Goal: Task Accomplishment & Management: Manage account settings

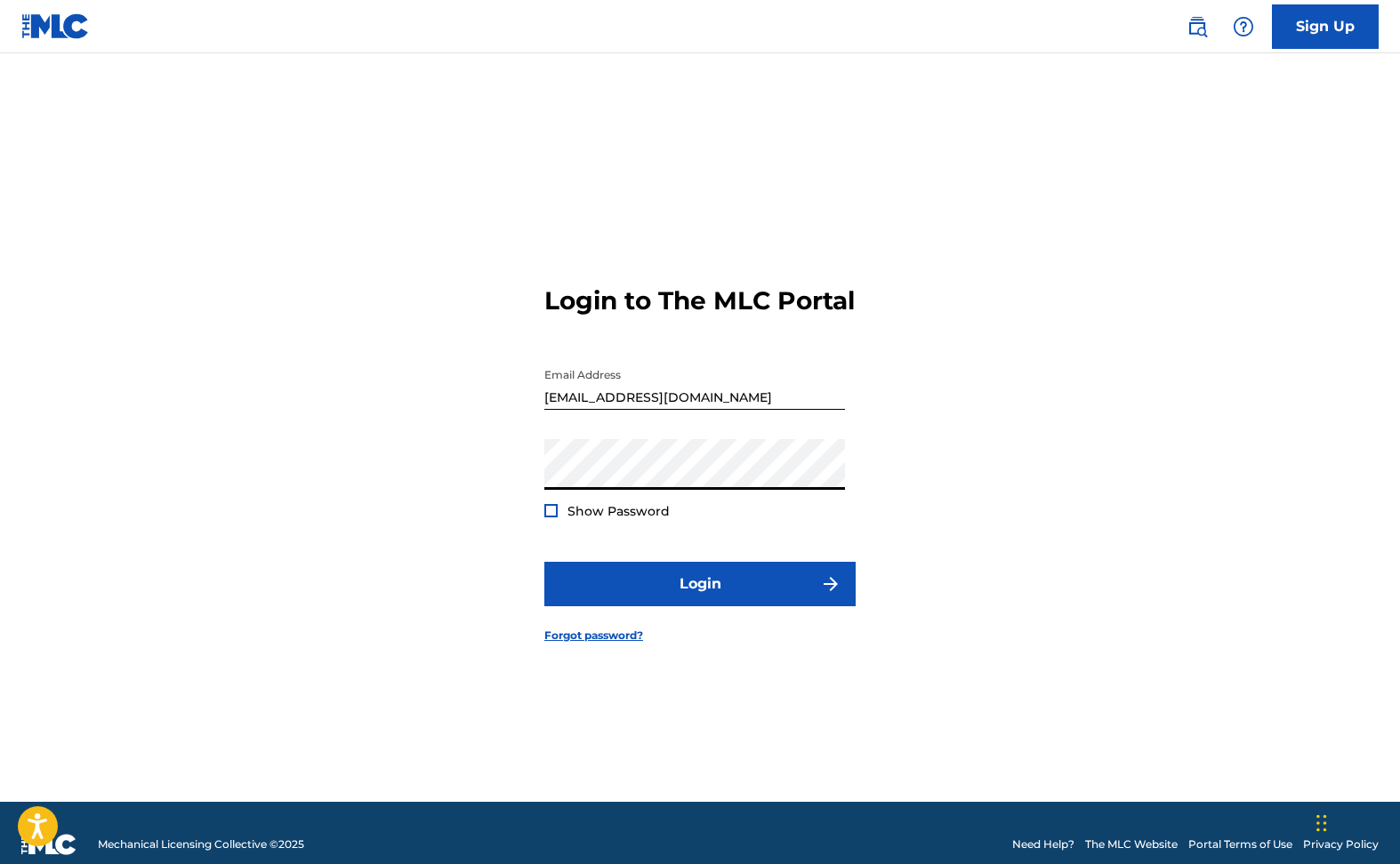
click at [547, 518] on div at bounding box center [551, 510] width 13 height 13
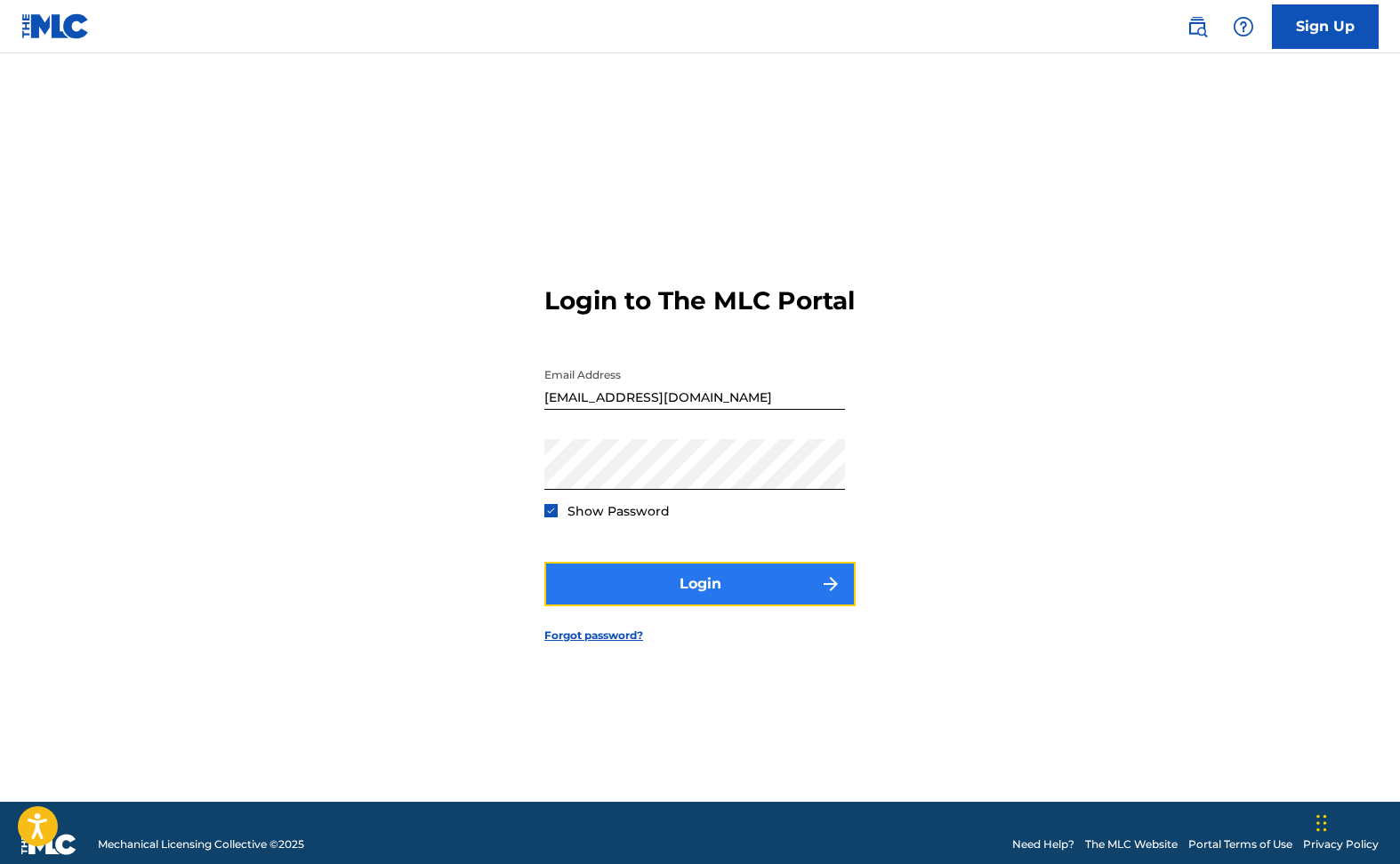
click at [800, 600] on button "Login" at bounding box center [700, 584] width 311 height 44
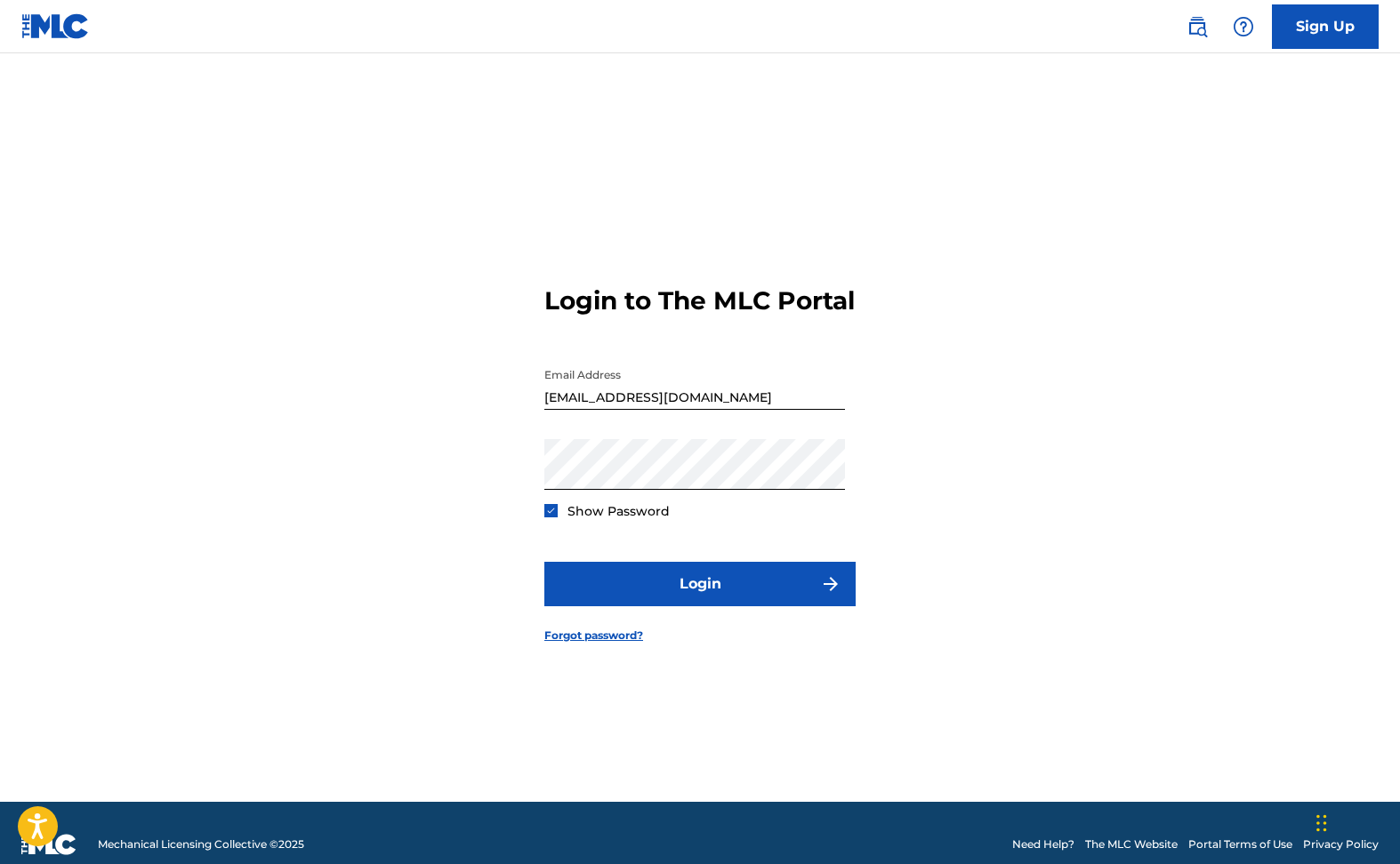
click at [660, 410] on input "[EMAIL_ADDRESS][DOMAIN_NAME]" at bounding box center [695, 385] width 301 height 51
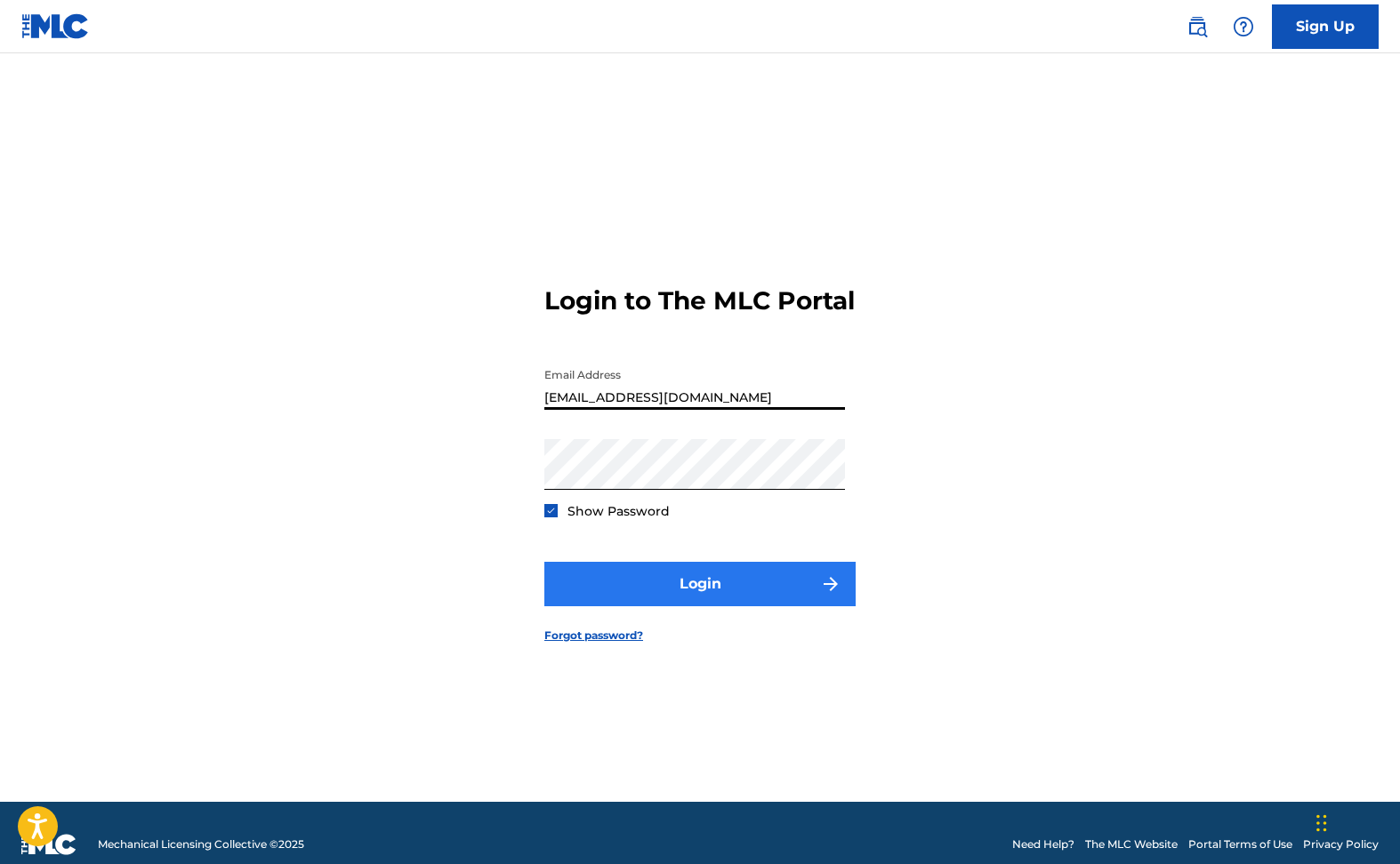
type input "[EMAIL_ADDRESS][DOMAIN_NAME]"
click at [717, 601] on button "Login" at bounding box center [700, 584] width 311 height 44
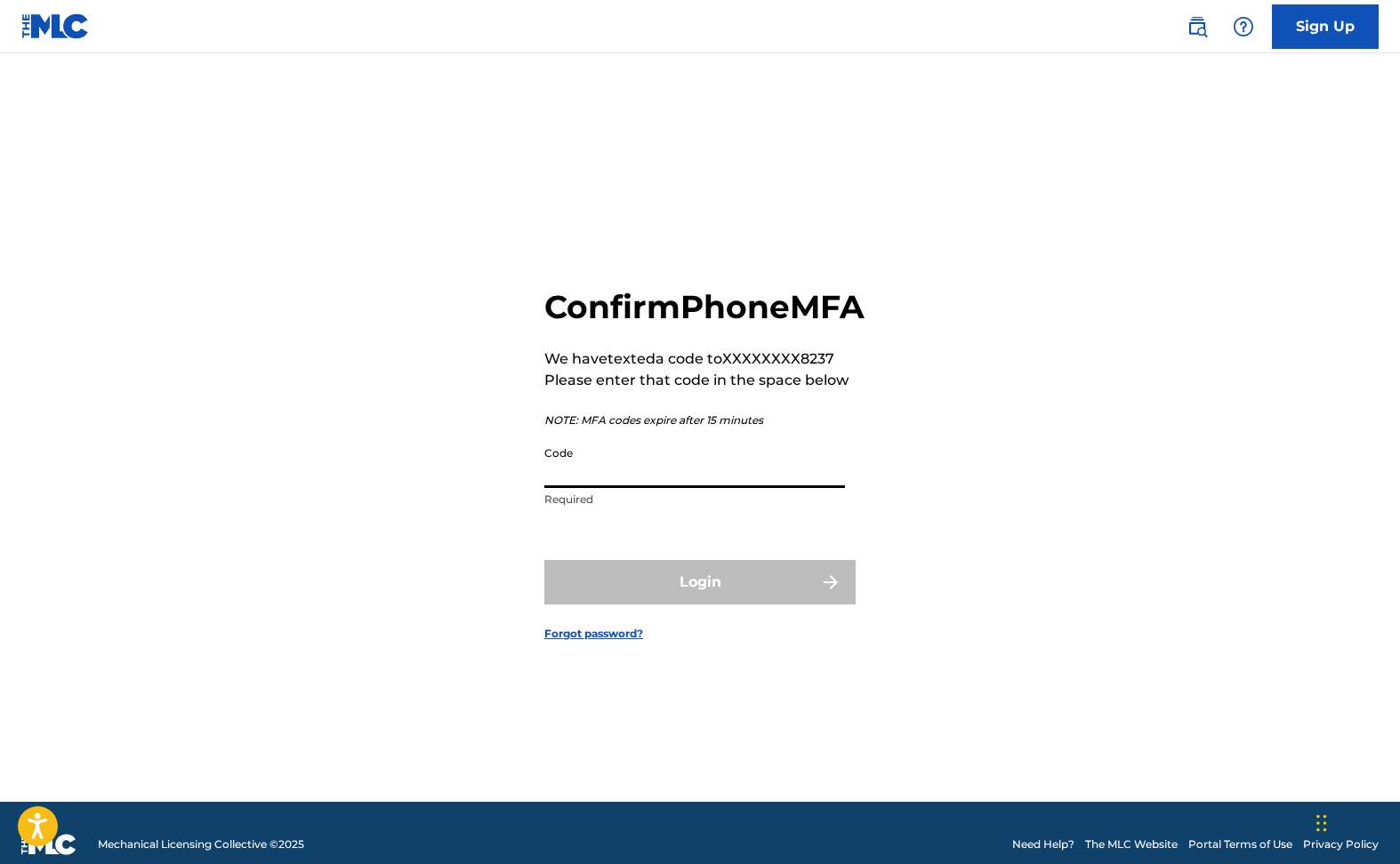
click at [591, 484] on input "Code" at bounding box center [695, 463] width 301 height 51
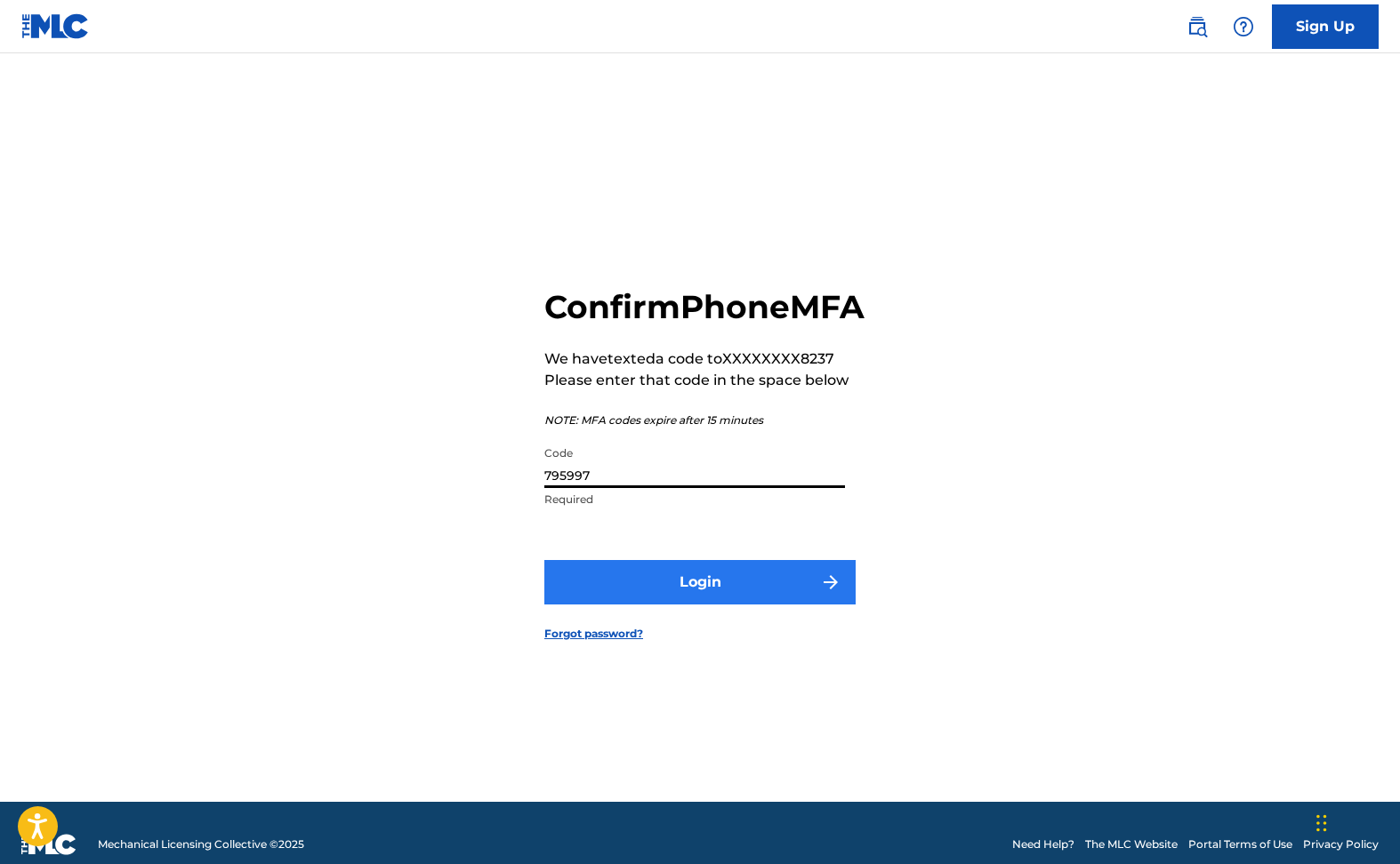
type input "795997"
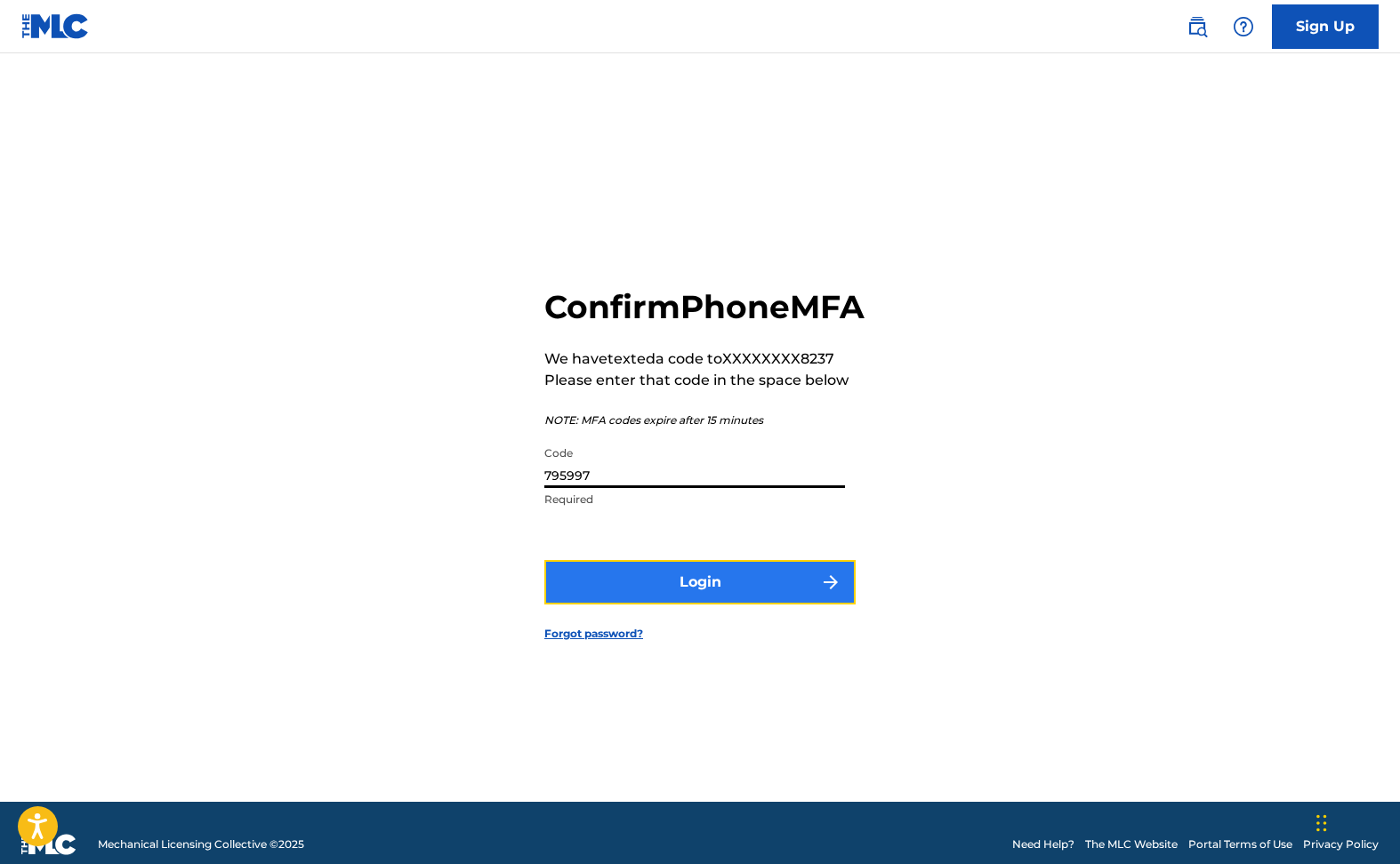
click at [695, 595] on button "Login" at bounding box center [700, 582] width 311 height 44
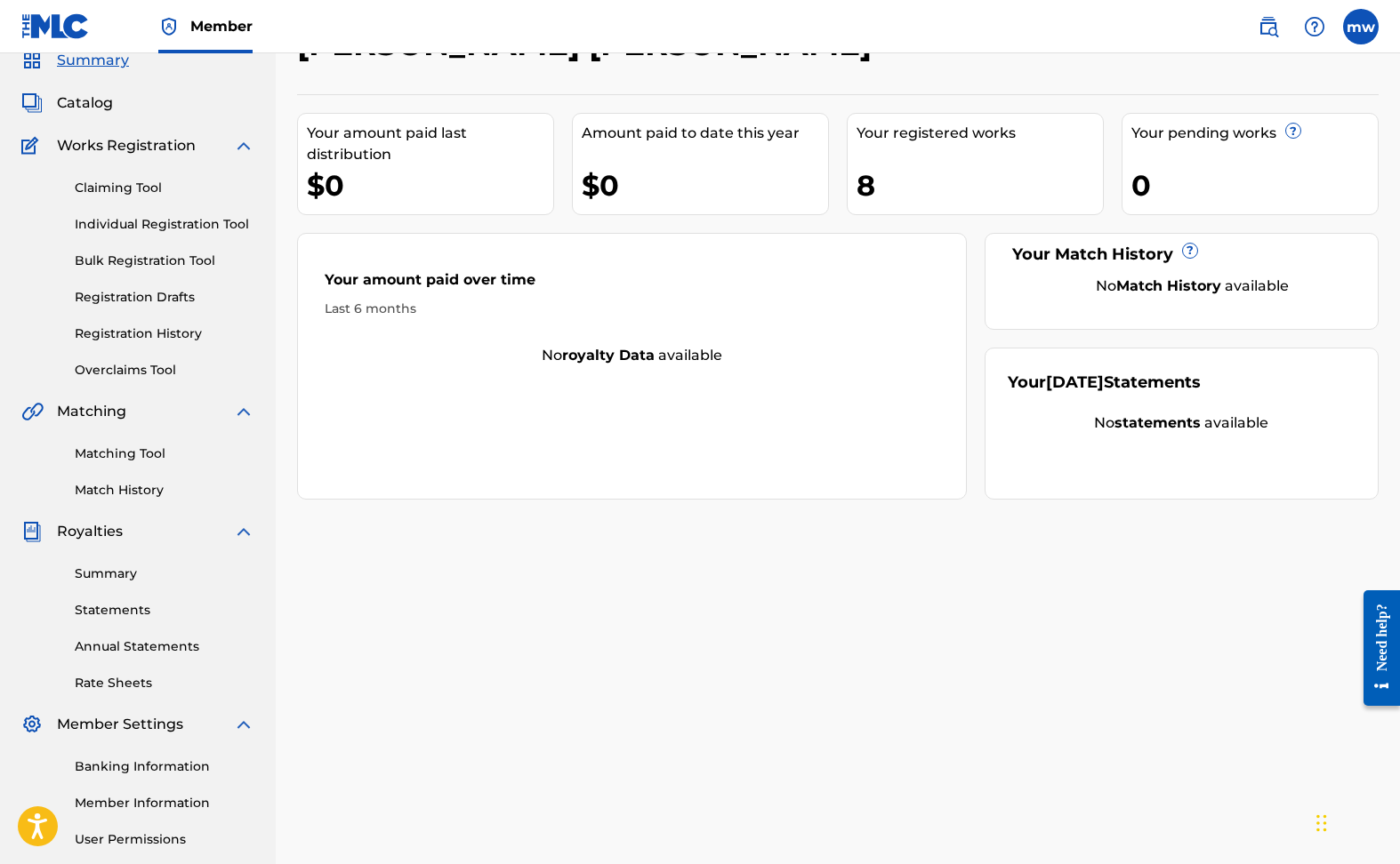
scroll to position [157, 0]
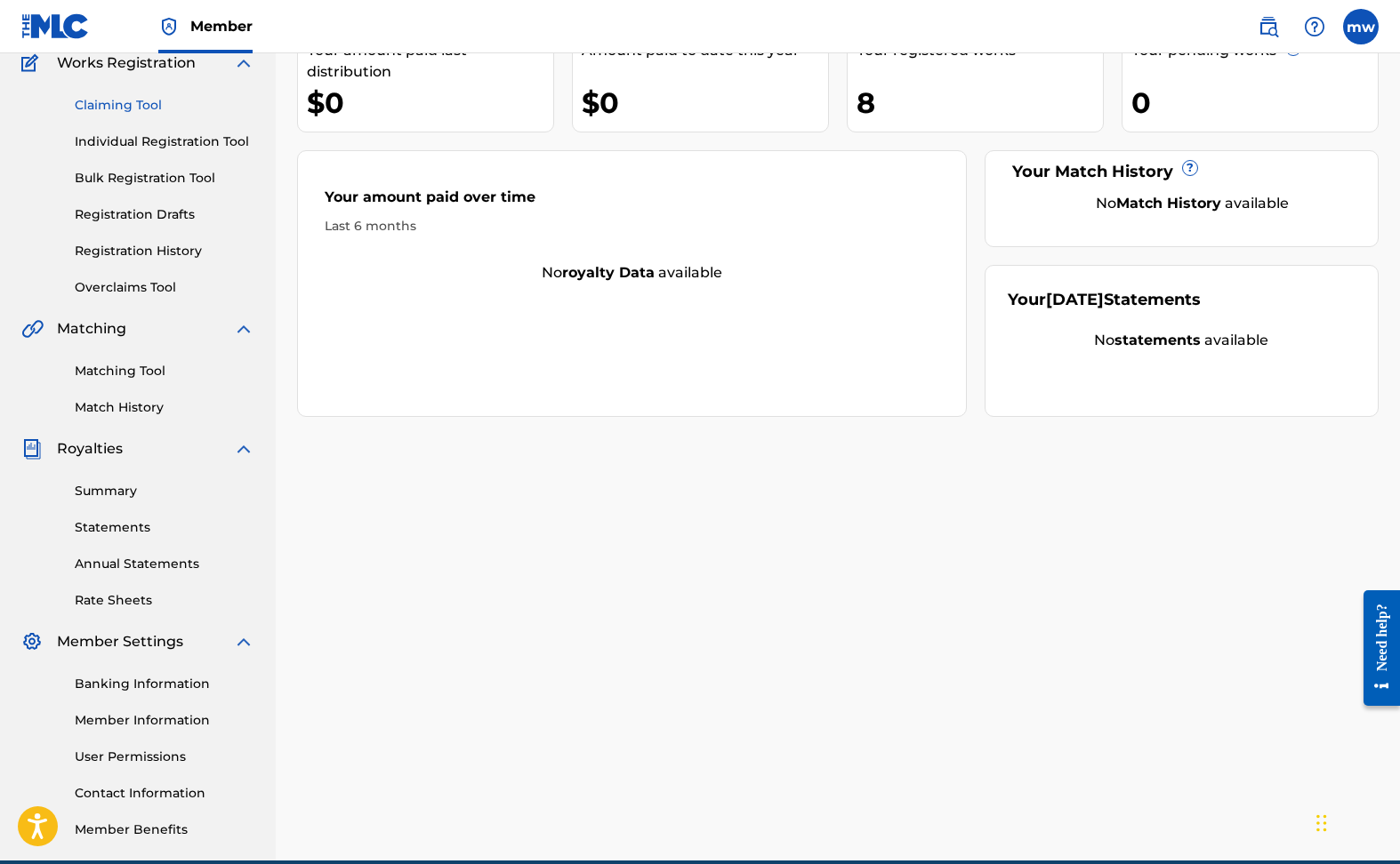
click at [120, 99] on link "Claiming Tool" at bounding box center [164, 106] width 180 height 19
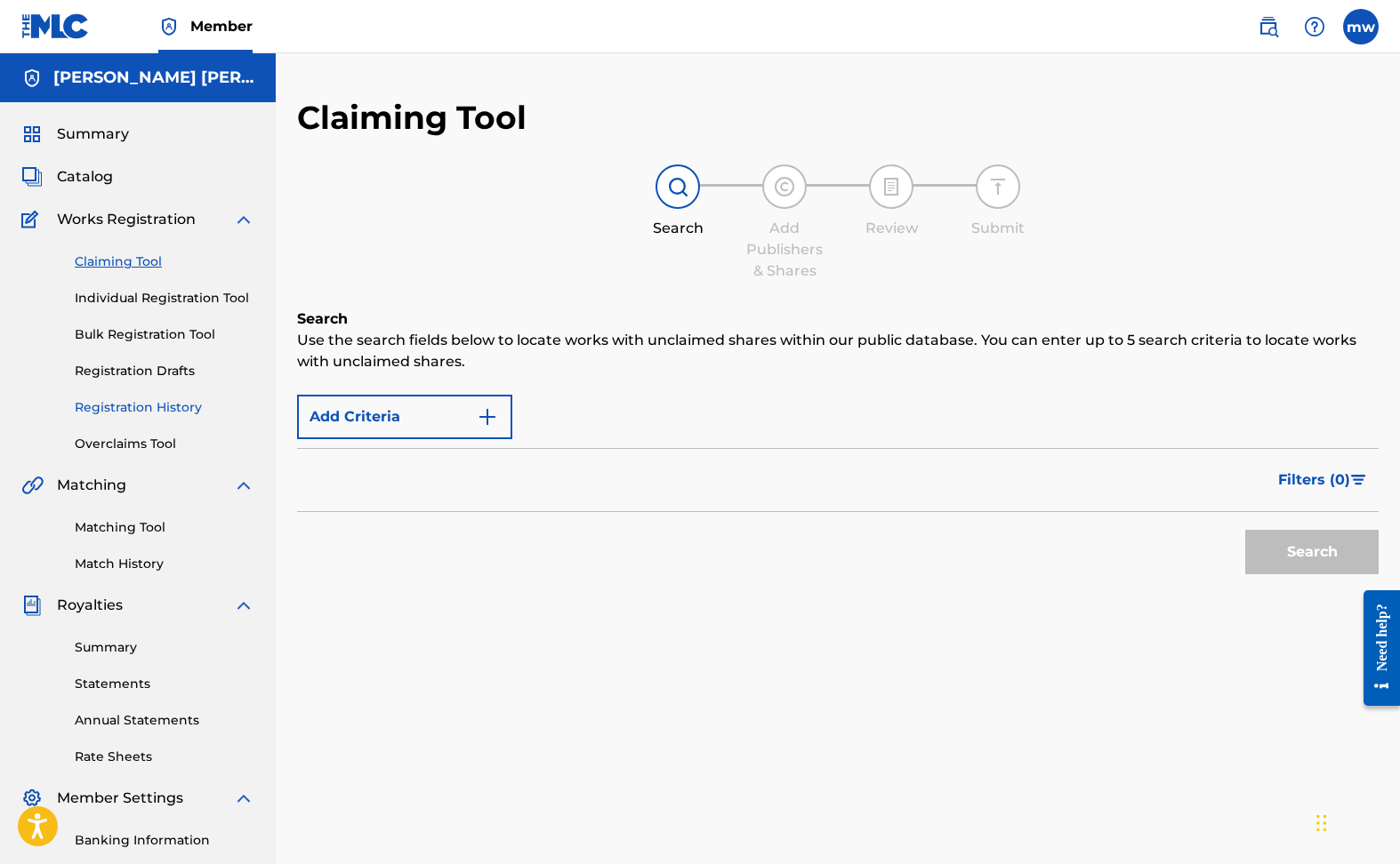
click at [122, 406] on link "Registration History" at bounding box center [164, 407] width 180 height 19
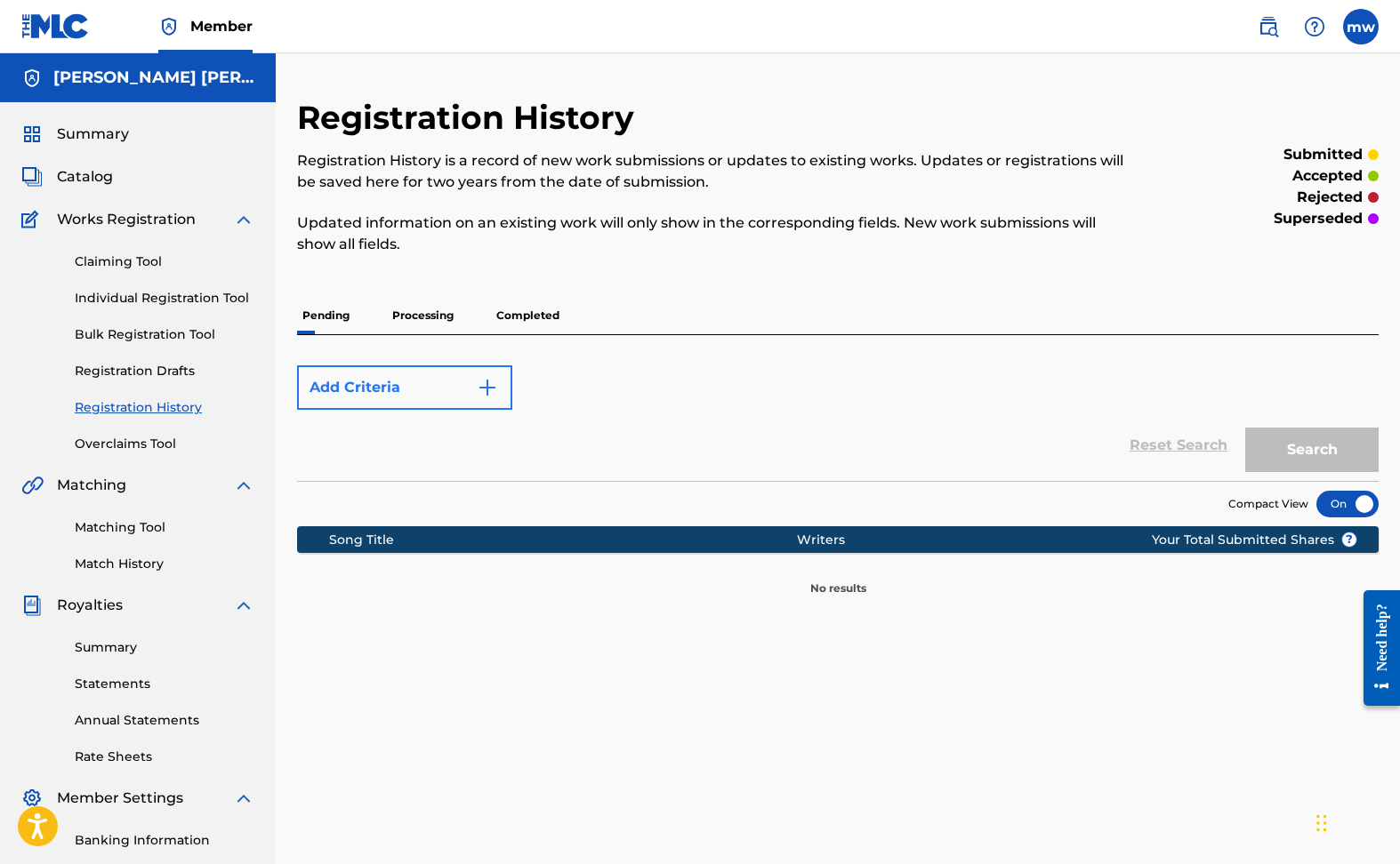
scroll to position [4, 0]
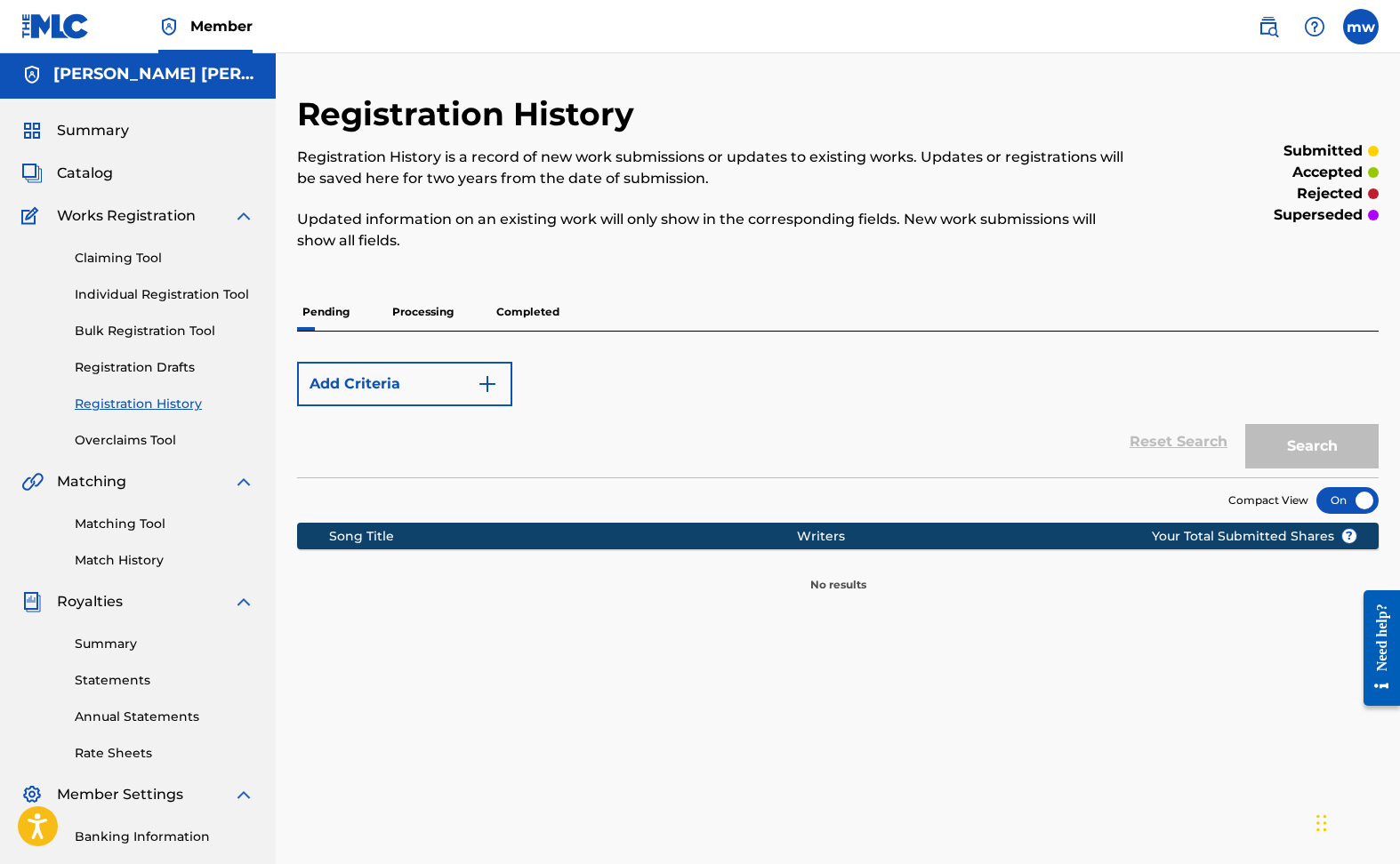
click at [428, 306] on p "Processing" at bounding box center [423, 312] width 72 height 38
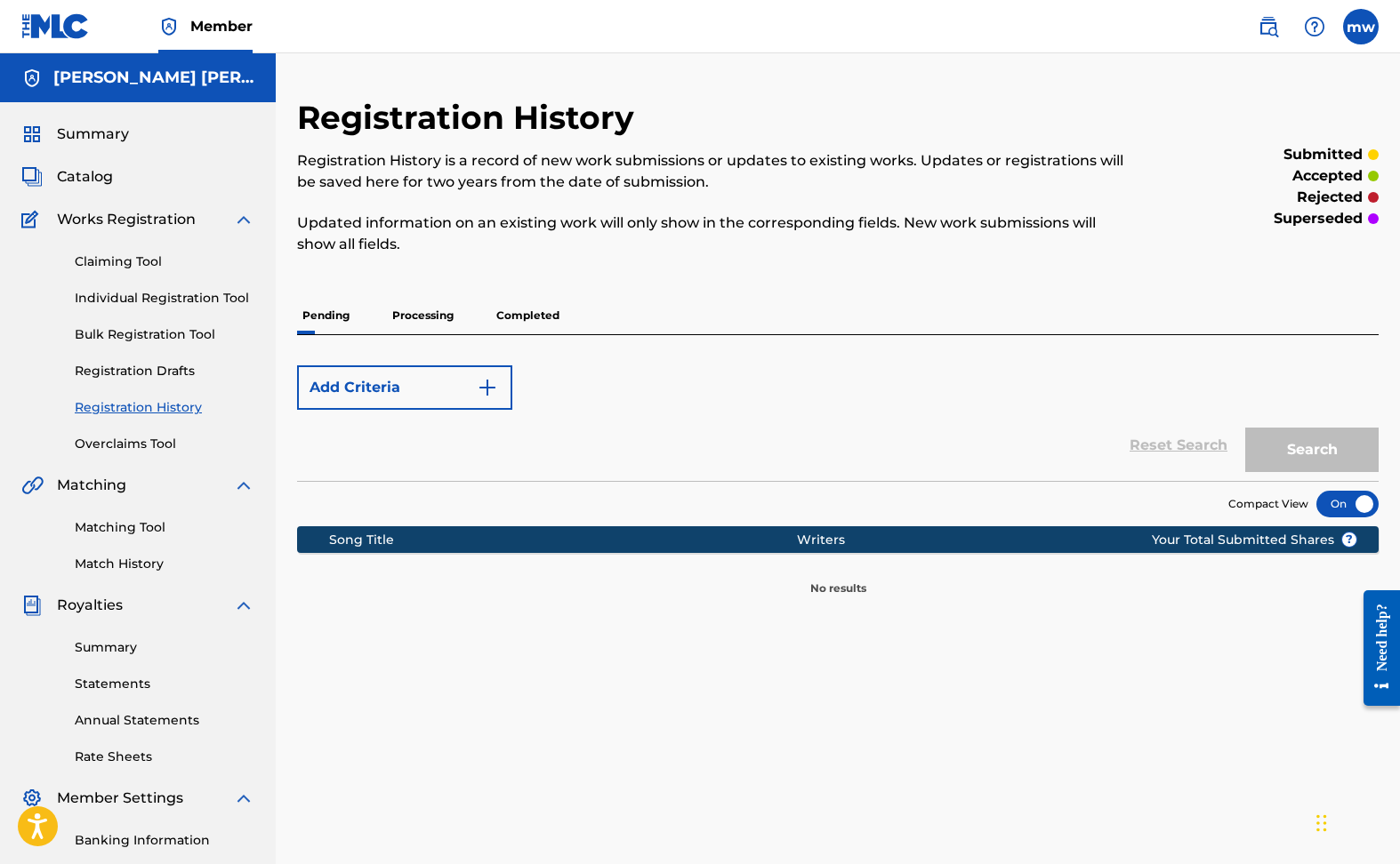
click at [423, 312] on p "Processing" at bounding box center [423, 316] width 72 height 38
click at [516, 312] on p "Completed" at bounding box center [527, 316] width 74 height 38
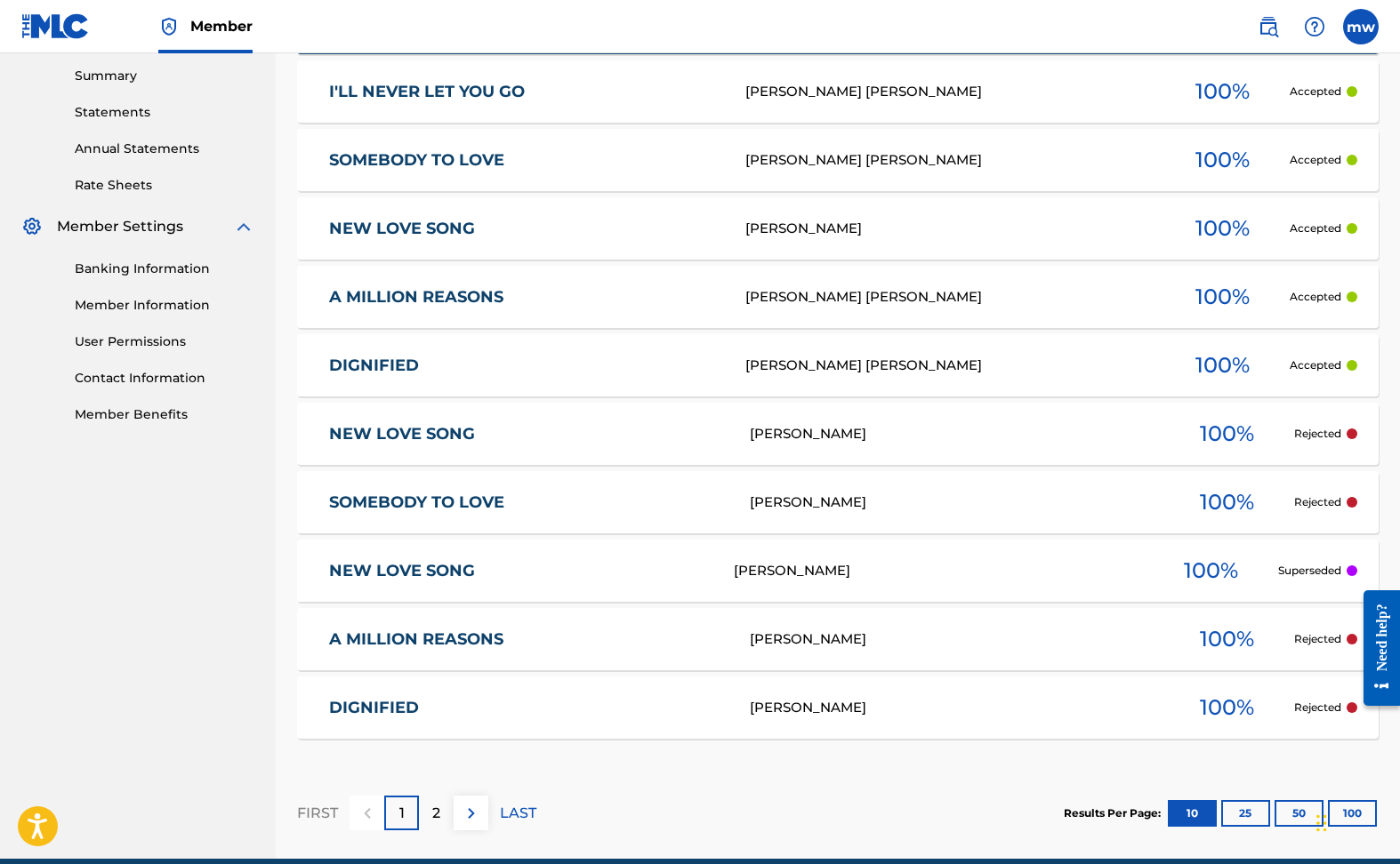
scroll to position [573, 0]
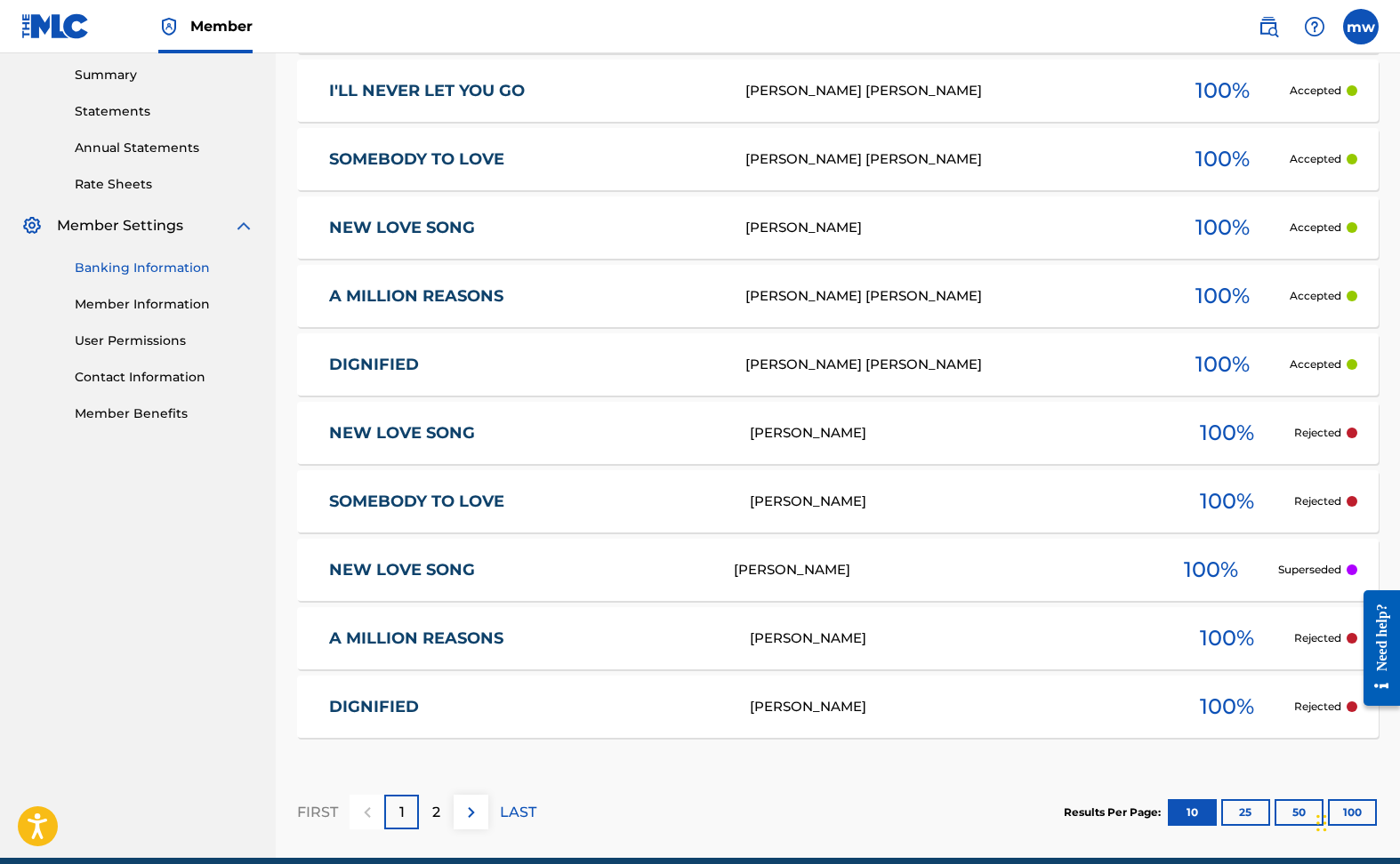
click at [143, 269] on link "Banking Information" at bounding box center [164, 268] width 180 height 19
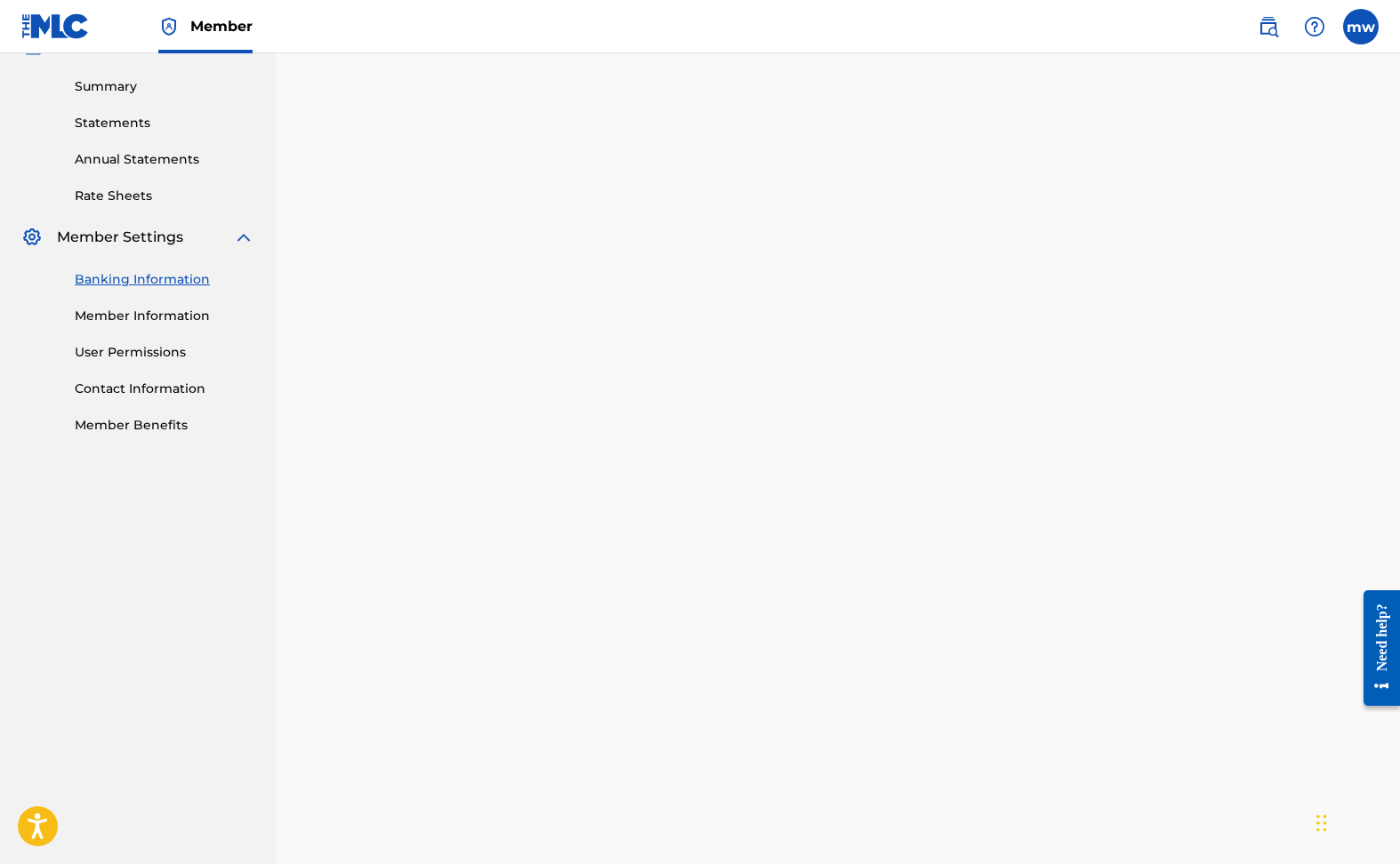
scroll to position [206, 0]
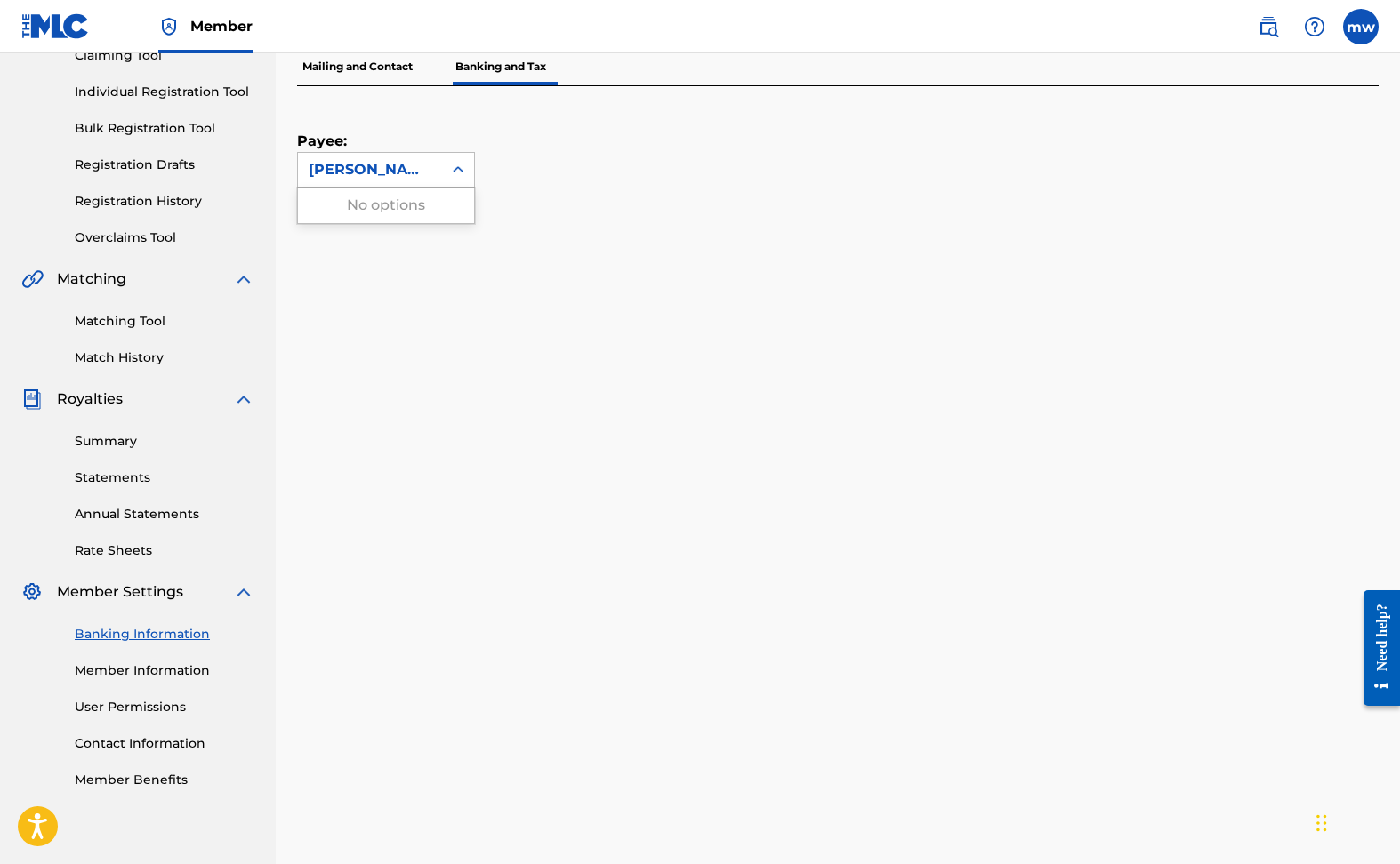
click at [458, 169] on icon at bounding box center [458, 169] width 18 height 18
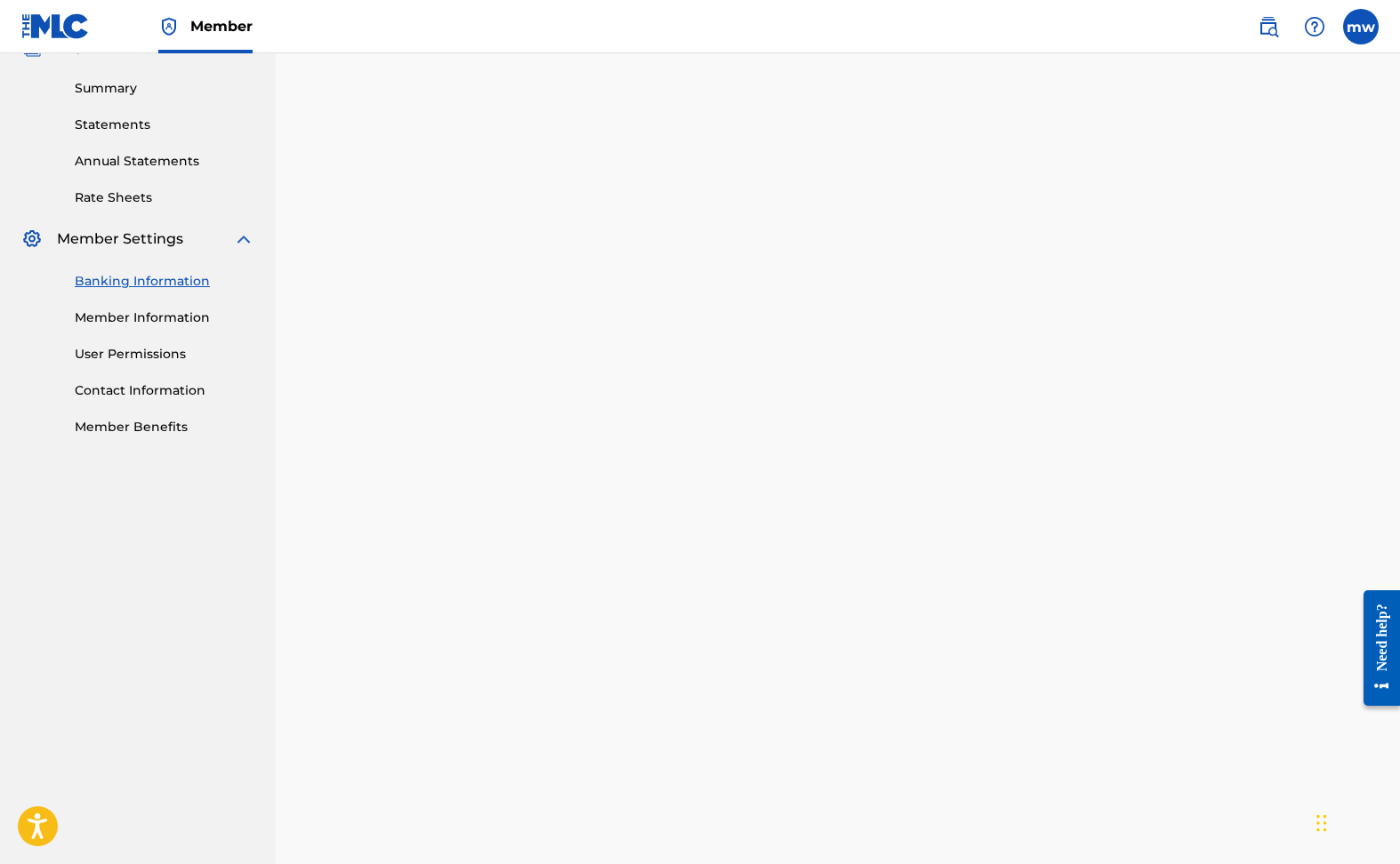
scroll to position [236, 0]
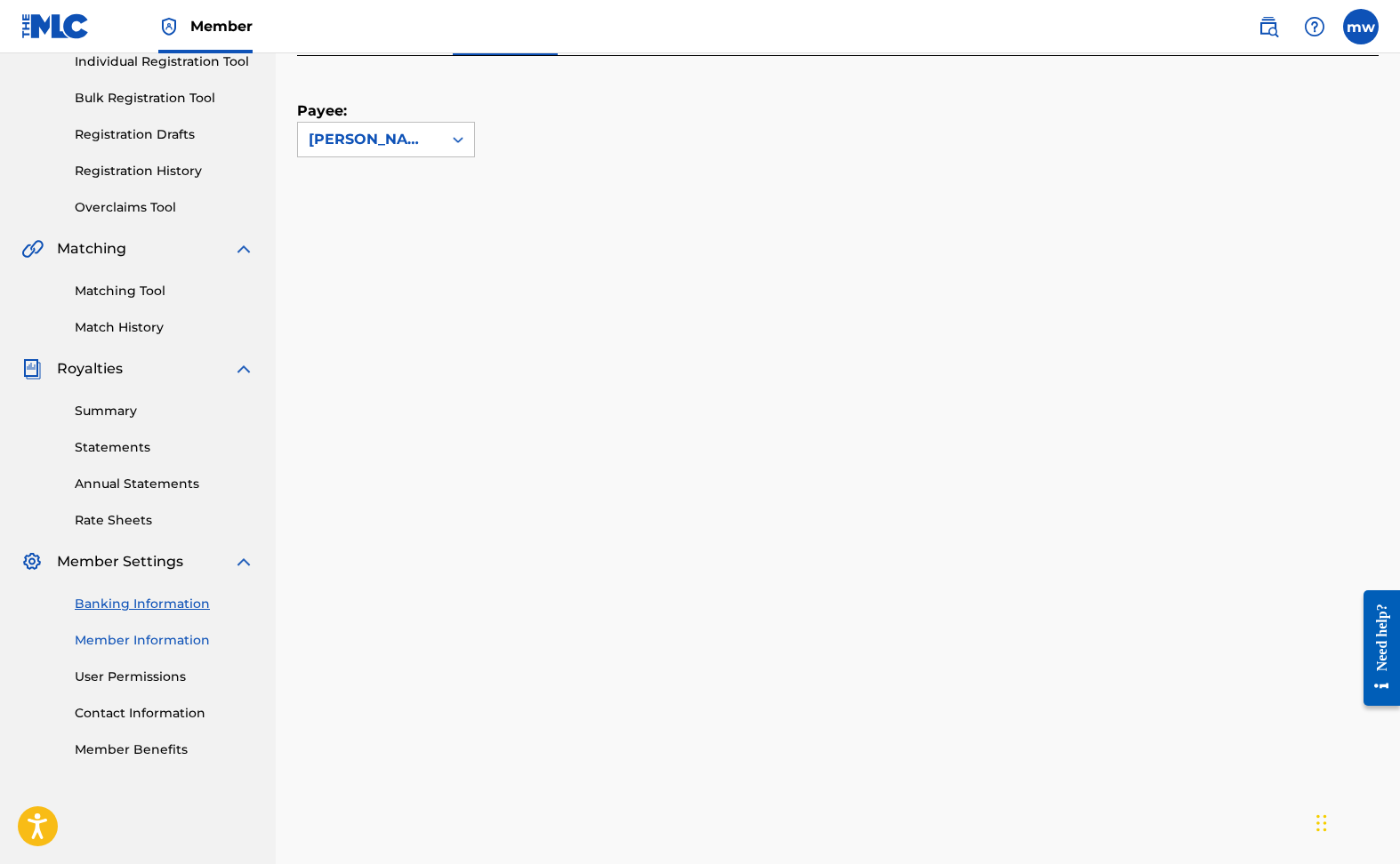
click at [165, 641] on link "Member Information" at bounding box center [164, 641] width 180 height 19
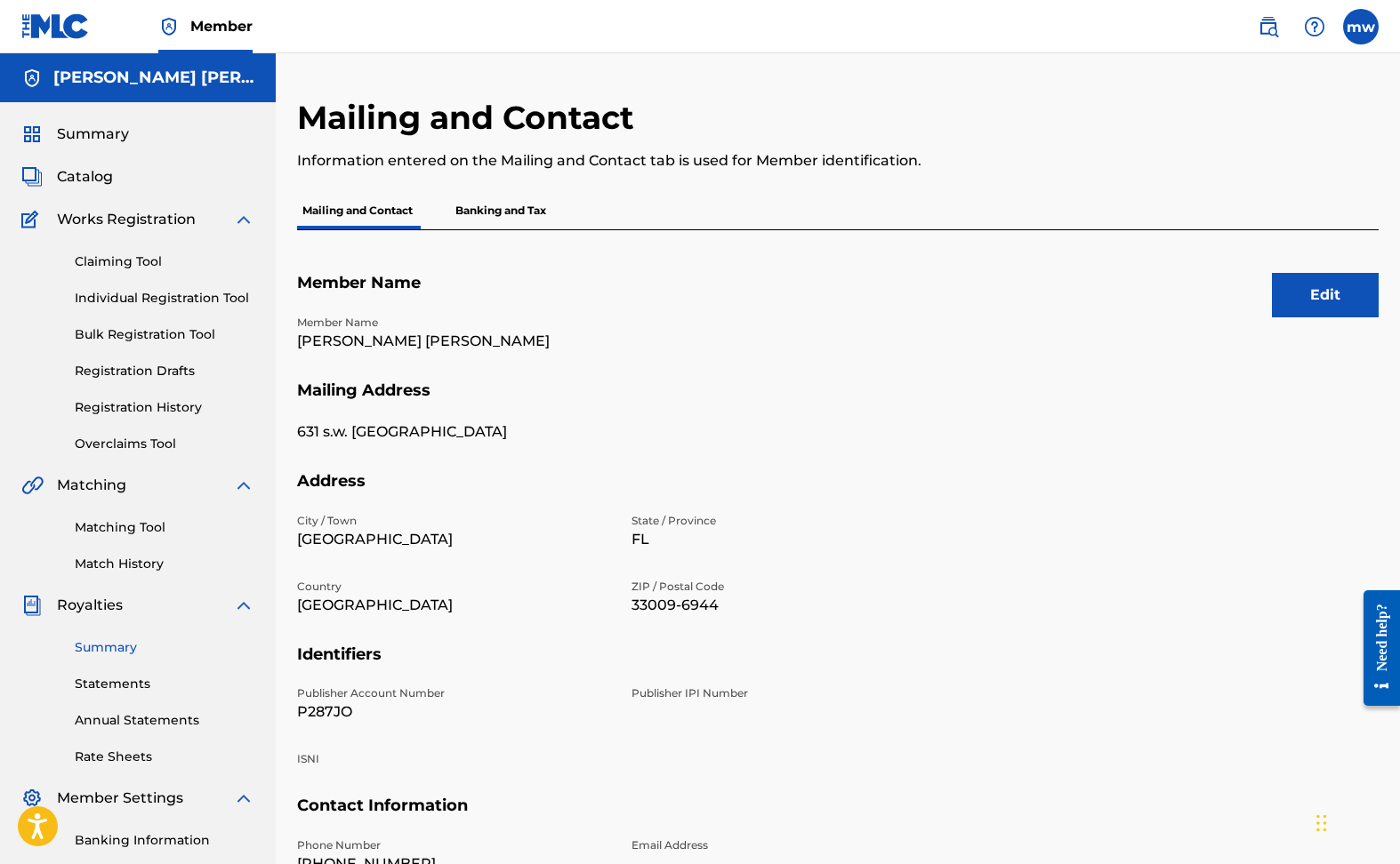
click at [128, 649] on link "Summary" at bounding box center [164, 648] width 180 height 19
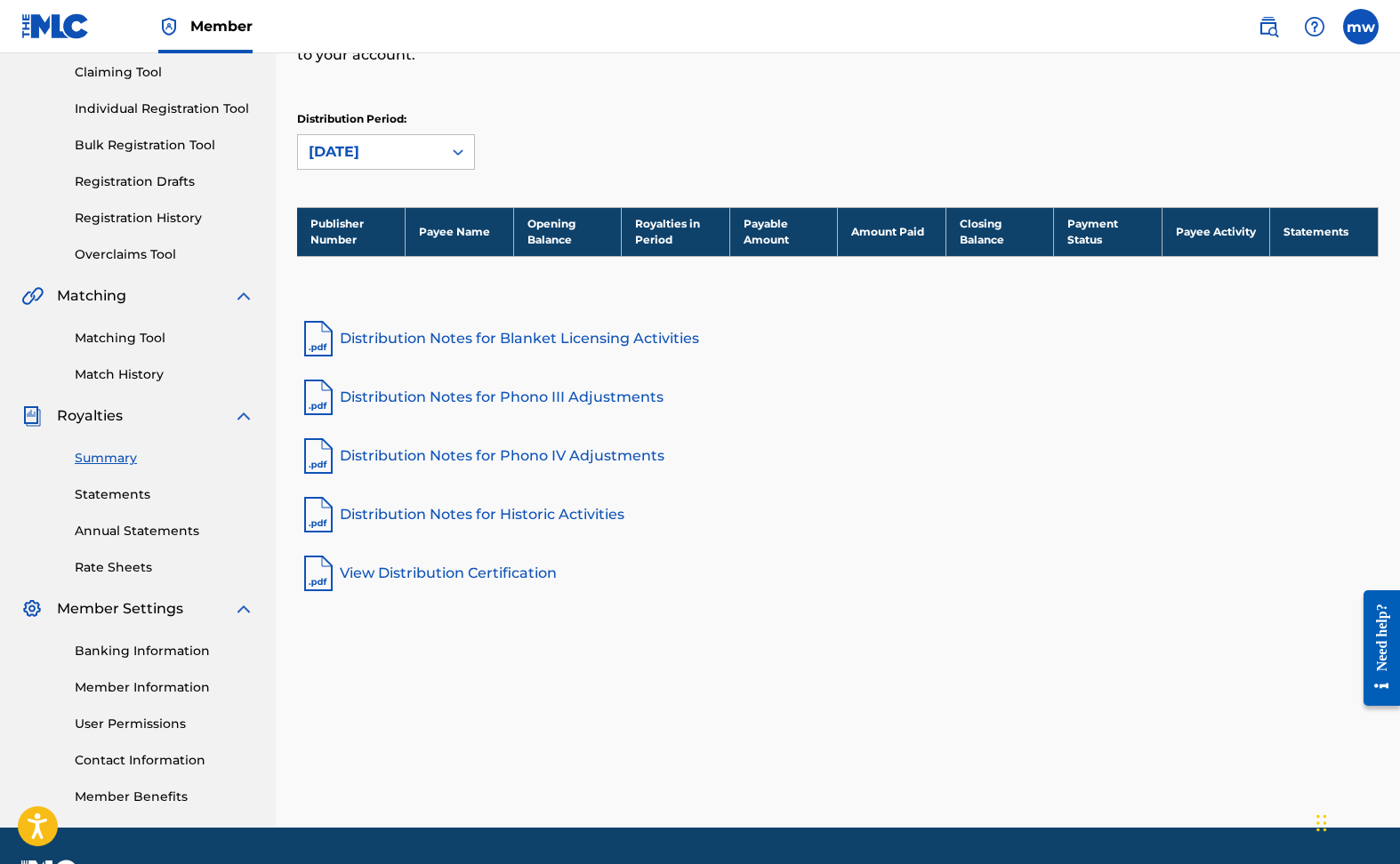
scroll to position [200, 0]
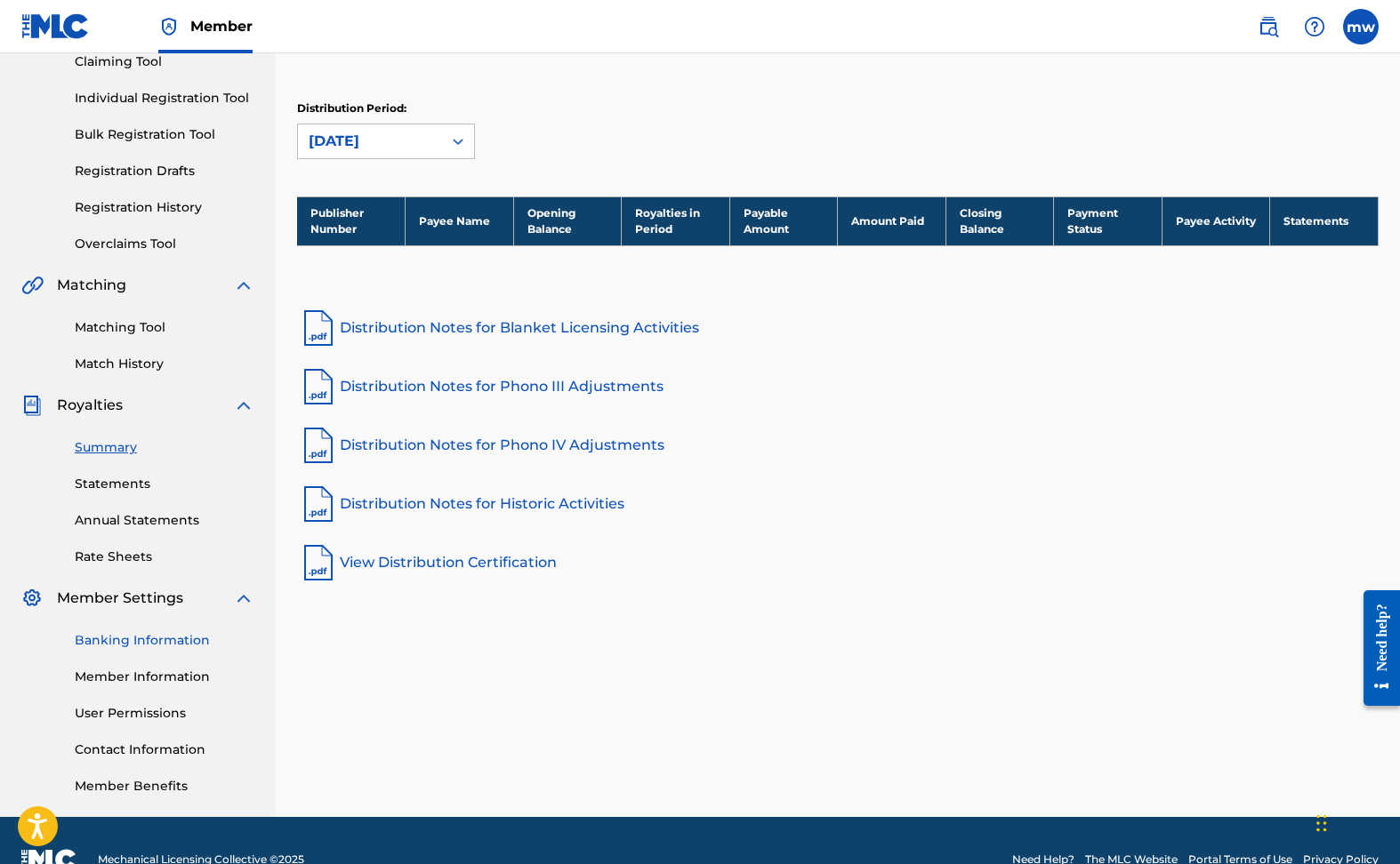
click at [126, 640] on link "Banking Information" at bounding box center [164, 641] width 180 height 19
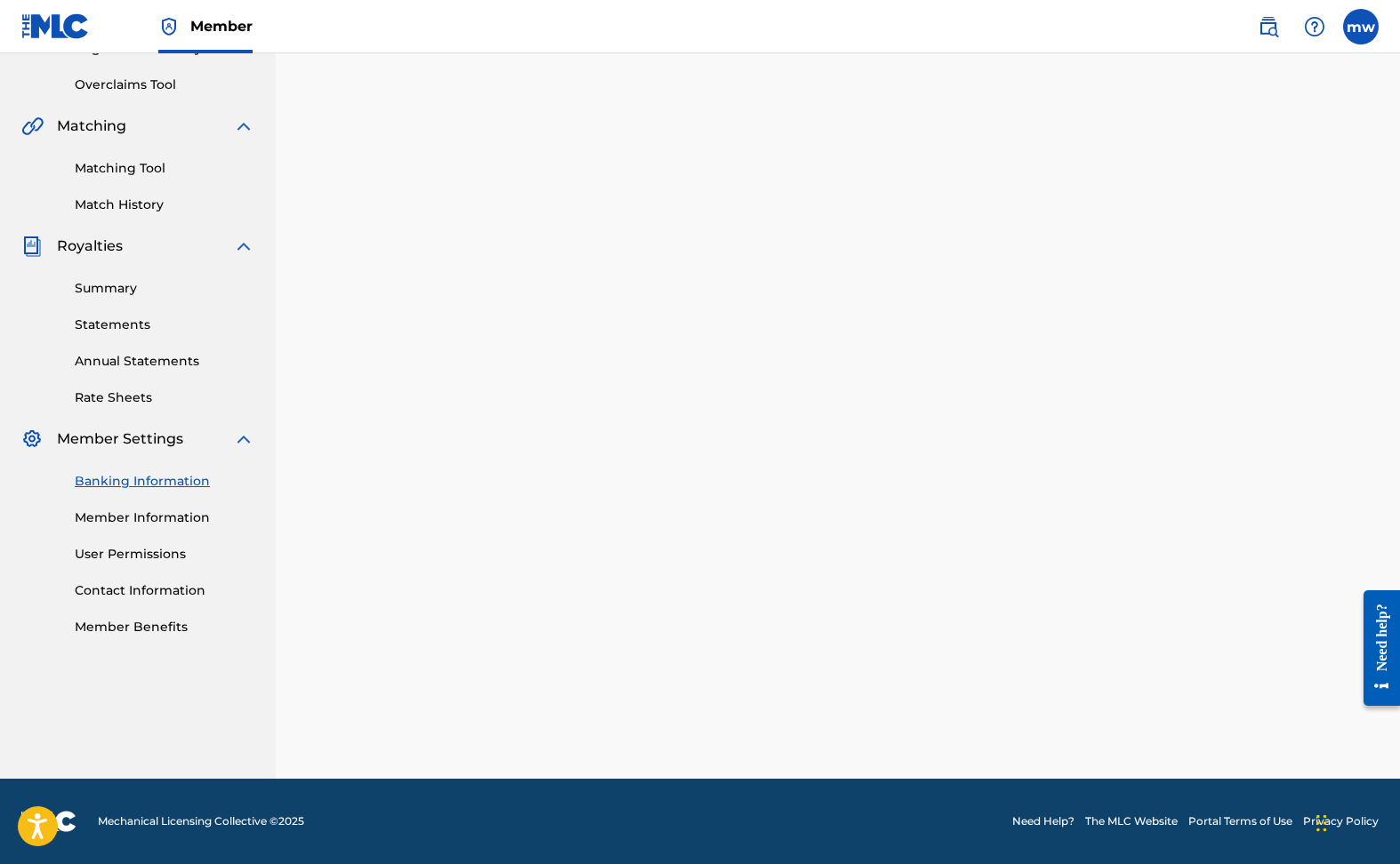
scroll to position [238, 0]
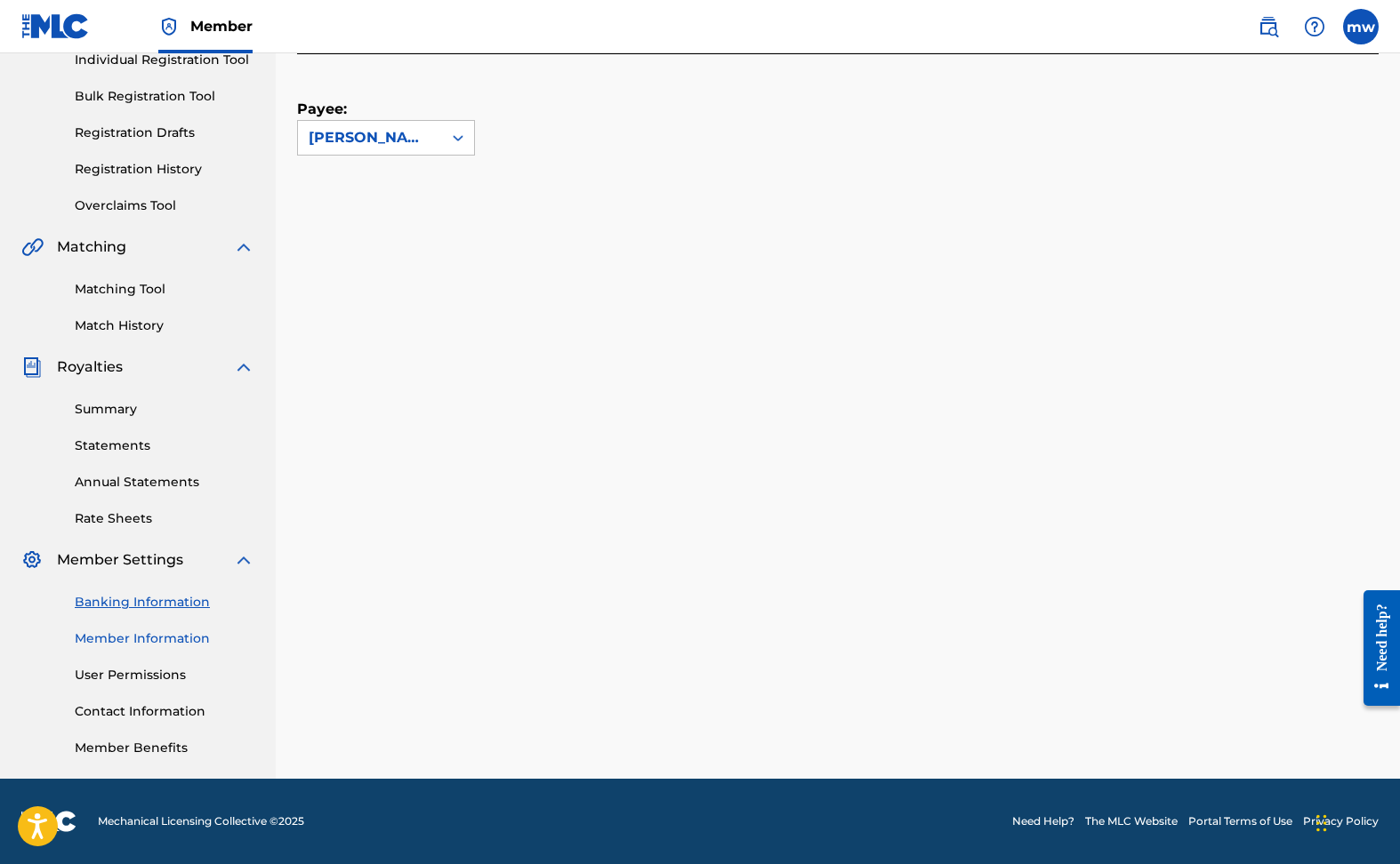
click at [130, 632] on link "Member Information" at bounding box center [164, 639] width 180 height 19
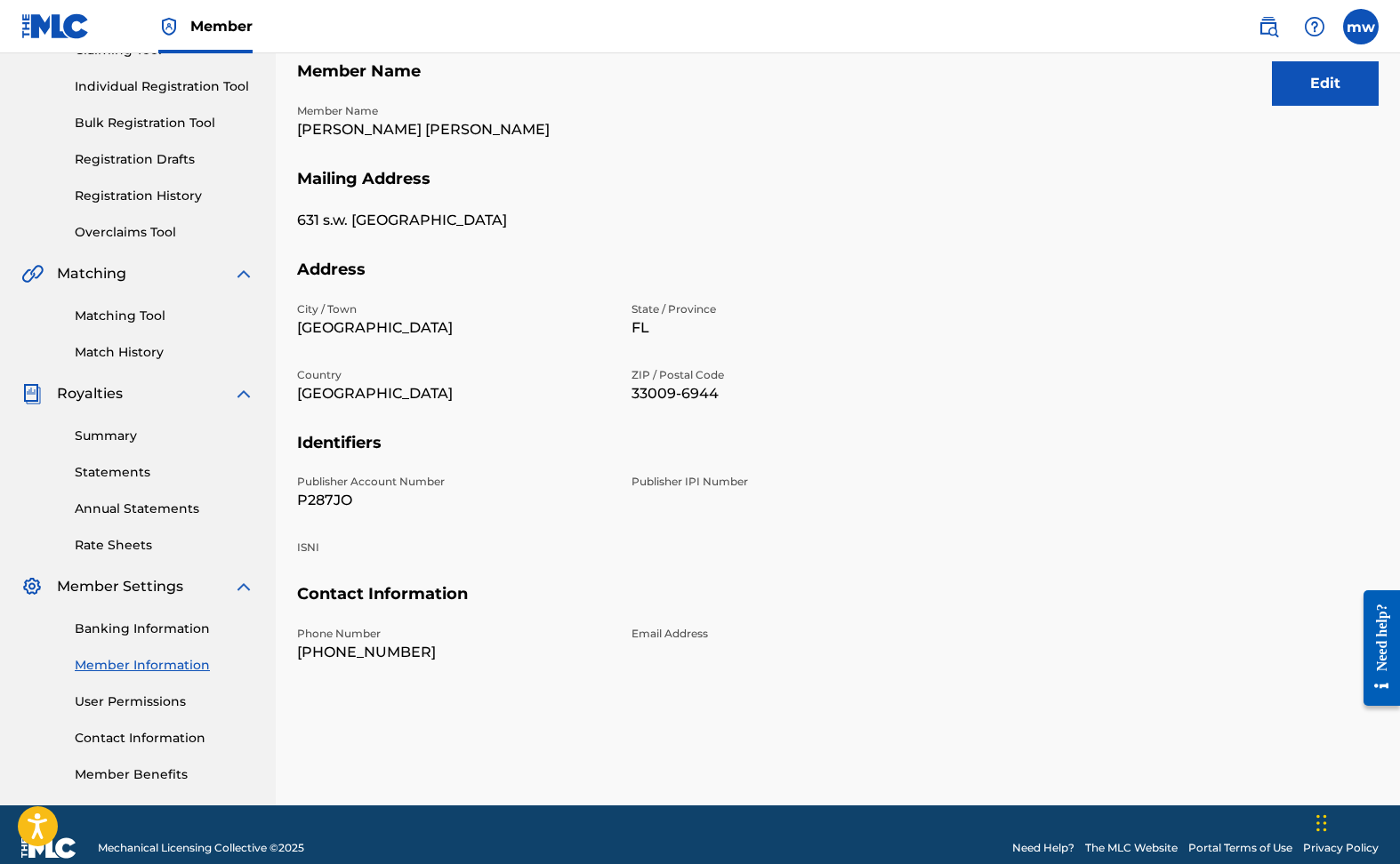
scroll to position [238, 0]
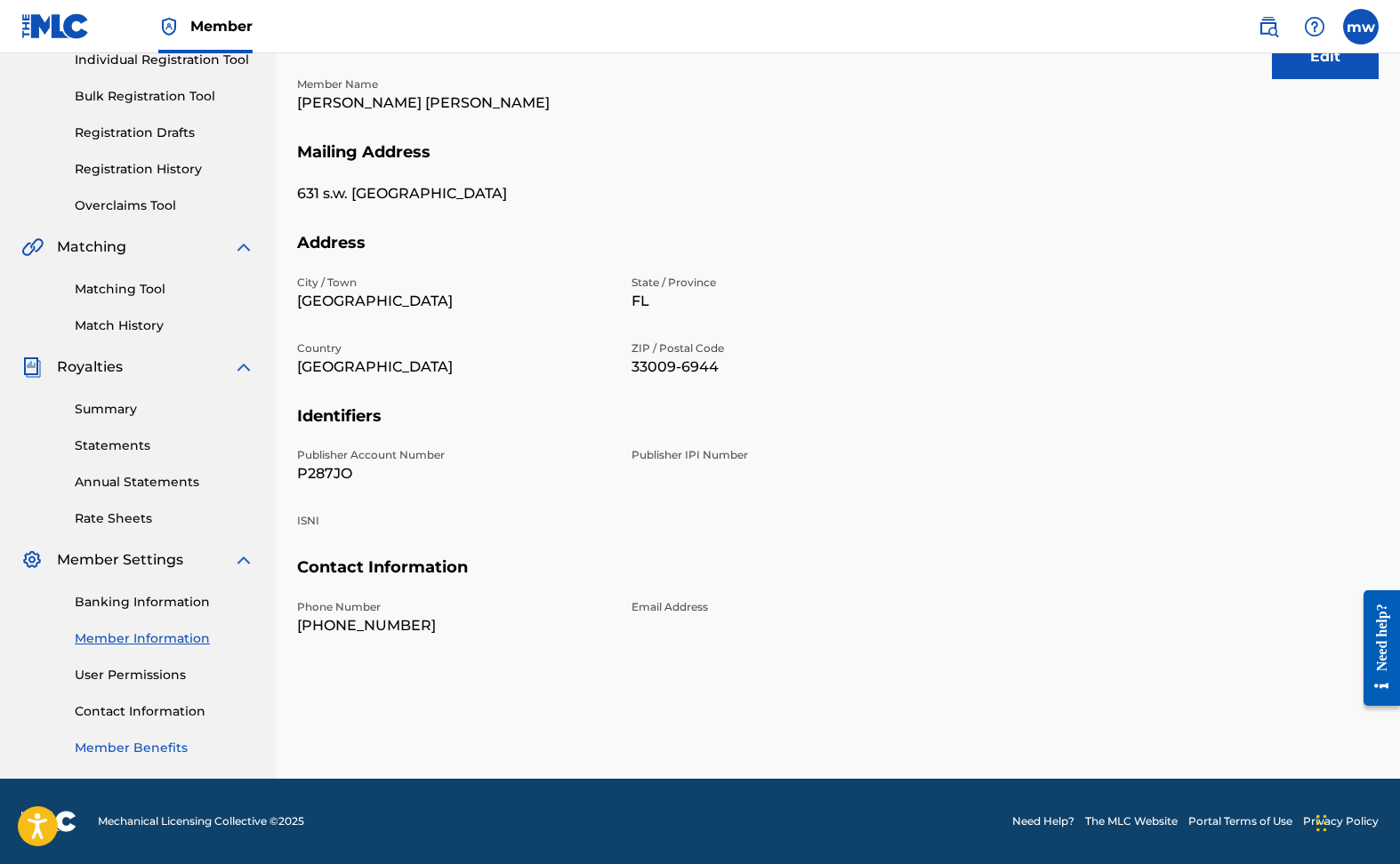
click at [140, 745] on link "Member Benefits" at bounding box center [164, 749] width 180 height 19
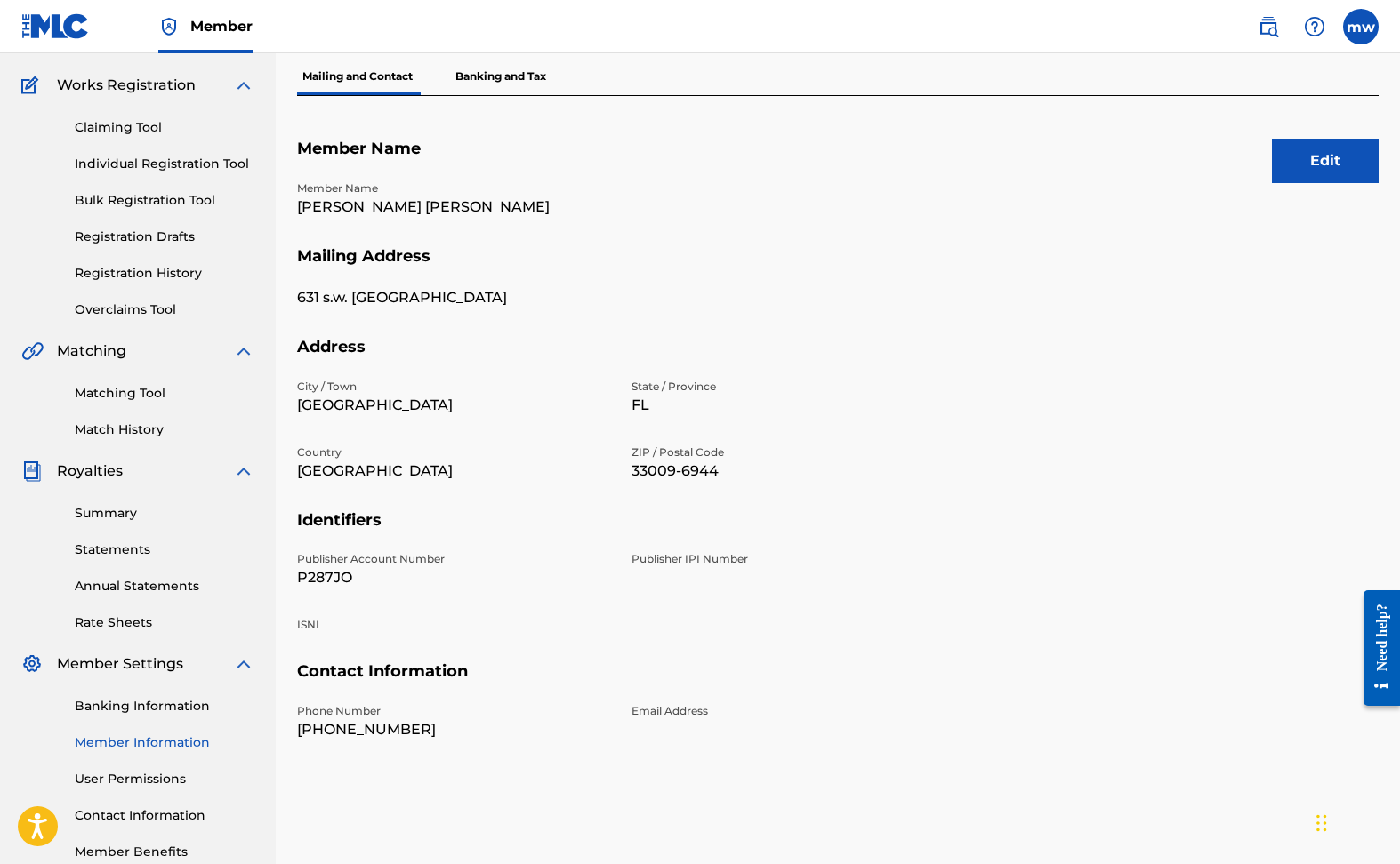
scroll to position [0, 0]
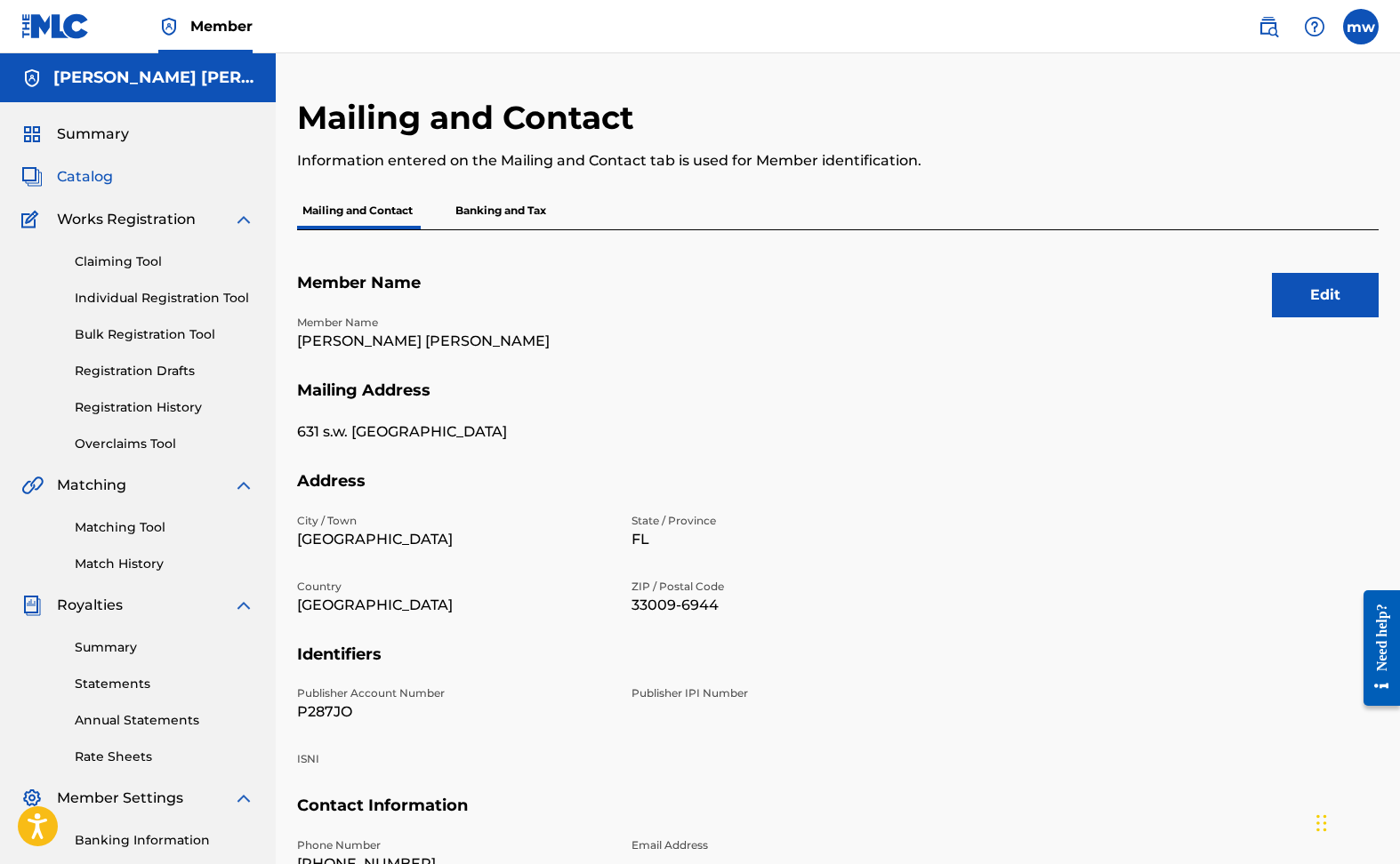
click at [80, 177] on span "Catalog" at bounding box center [84, 177] width 56 height 22
